Goal: Go to known website: Go to known website

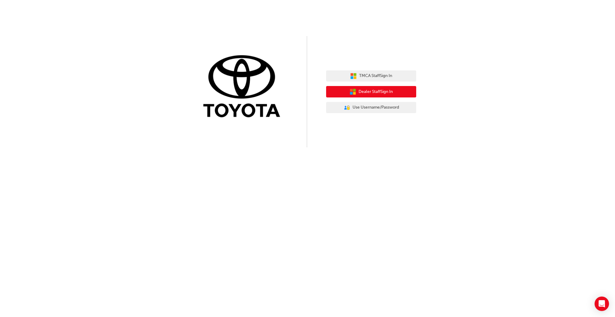
click at [382, 91] on span "Dealer Staff Sign In" at bounding box center [376, 91] width 34 height 7
